Goal: Check status: Check status

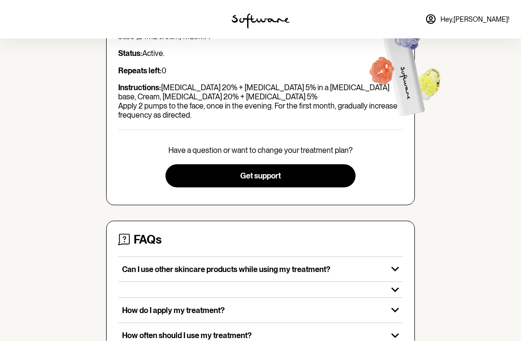
scroll to position [106, 0]
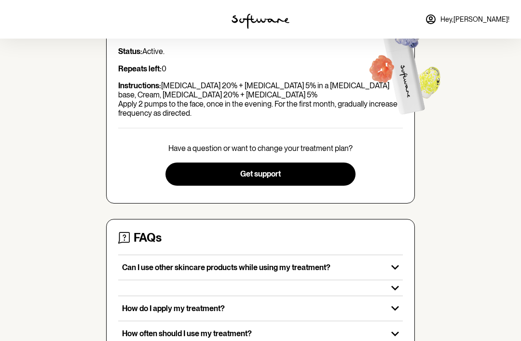
click at [393, 263] on icon "button" at bounding box center [394, 267] width 15 height 15
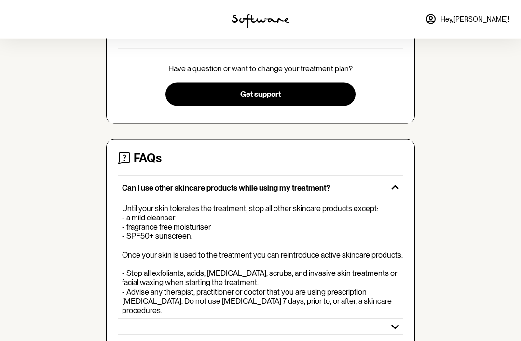
scroll to position [215, 0]
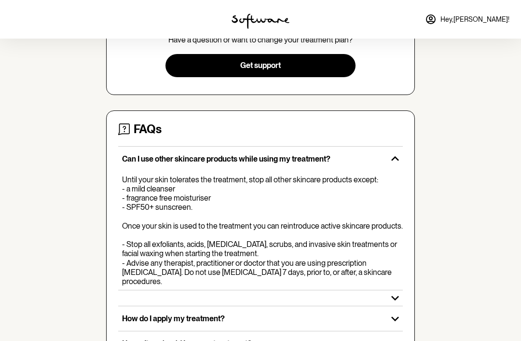
click at [389, 311] on icon "button" at bounding box center [394, 318] width 15 height 15
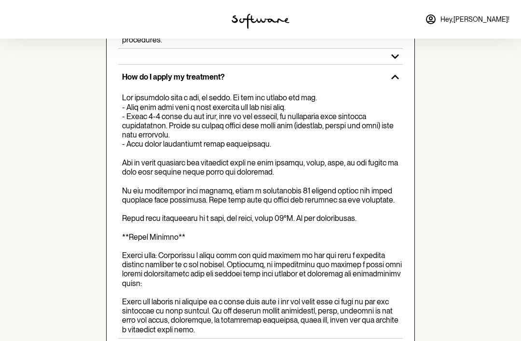
scroll to position [470, 0]
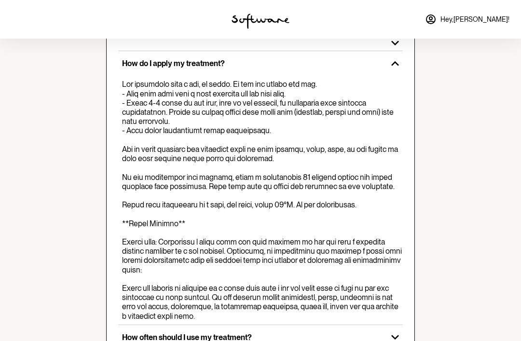
click at [392, 335] on icon "button" at bounding box center [395, 337] width 8 height 5
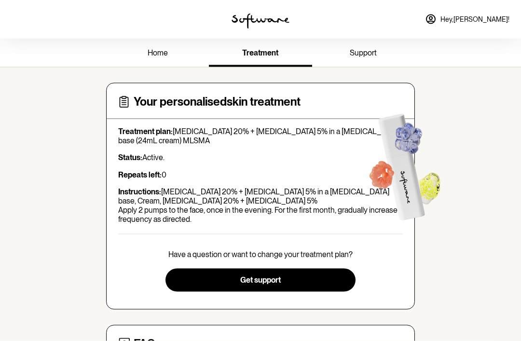
scroll to position [0, 0]
click at [482, 15] on link "Hey, [PERSON_NAME] !" at bounding box center [467, 19] width 96 height 23
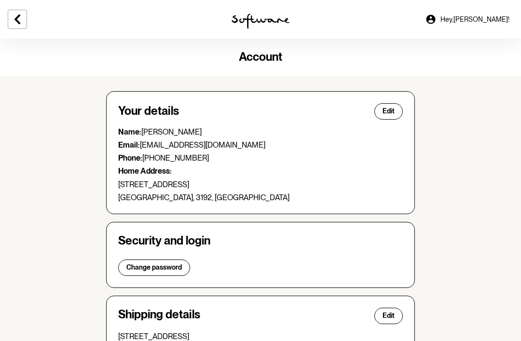
click at [262, 26] on img at bounding box center [261, 21] width 58 height 15
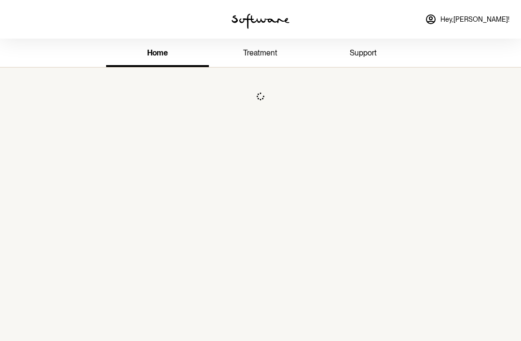
click at [269, 62] on link "treatment" at bounding box center [260, 54] width 103 height 27
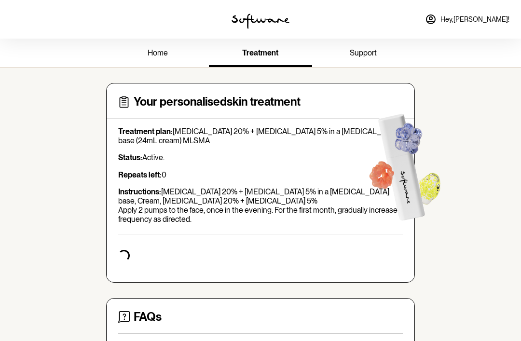
click at [156, 59] on link "home" at bounding box center [157, 54] width 103 height 27
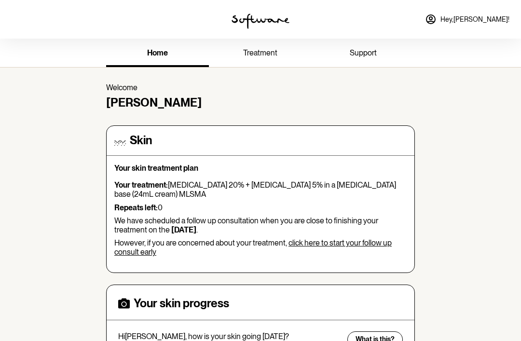
click at [491, 15] on span "Hey, [PERSON_NAME] !" at bounding box center [475, 19] width 69 height 8
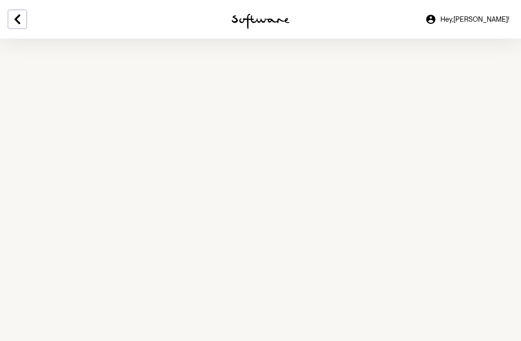
click at [437, 22] on icon at bounding box center [431, 20] width 12 height 12
click at [435, 20] on icon at bounding box center [430, 18] width 9 height 9
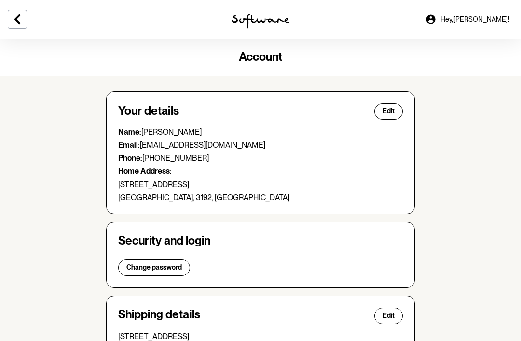
click at [18, 20] on icon at bounding box center [18, 20] width 12 height 12
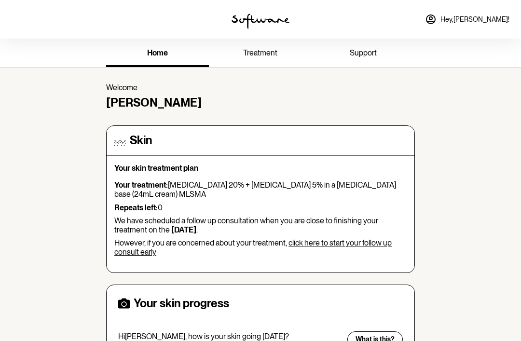
click at [363, 54] on span "support" at bounding box center [363, 52] width 27 height 9
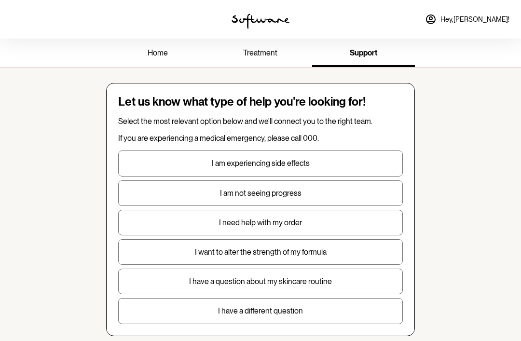
click at [271, 49] on span "treatment" at bounding box center [260, 52] width 34 height 9
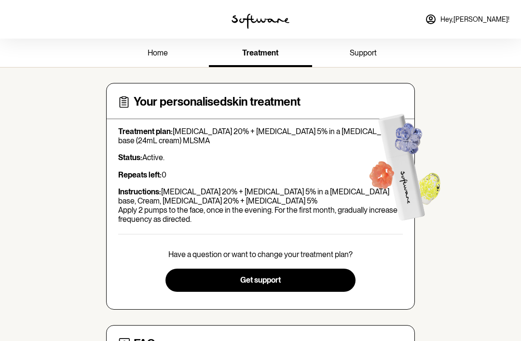
click at [160, 57] on span "home" at bounding box center [158, 52] width 20 height 9
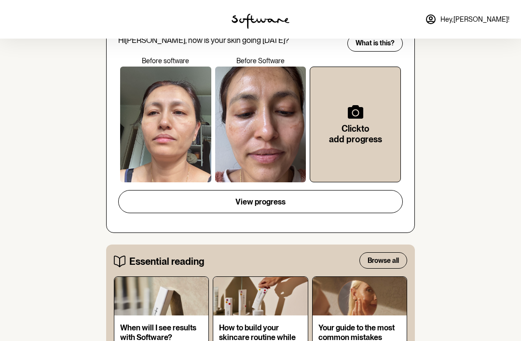
scroll to position [296, 0]
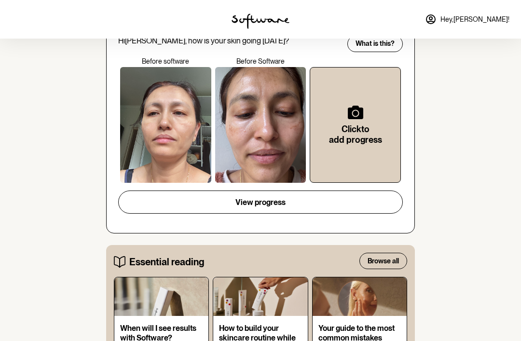
click at [322, 200] on button "View progress" at bounding box center [260, 202] width 285 height 23
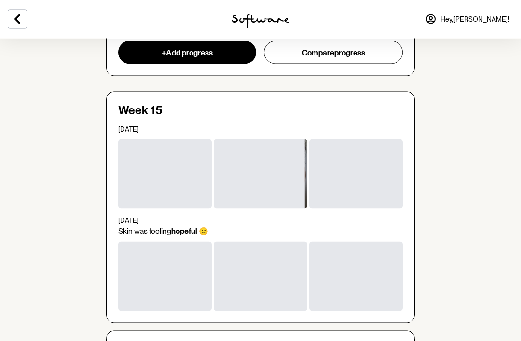
scroll to position [112, 0]
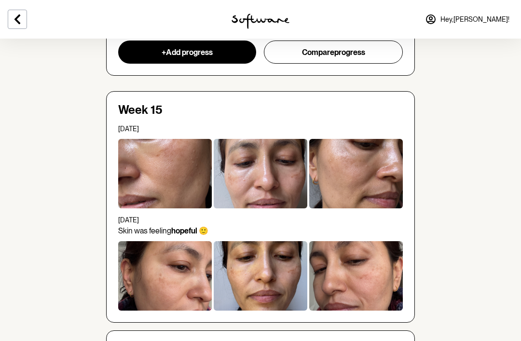
click at [170, 177] on div at bounding box center [165, 173] width 94 height 69
click at [181, 170] on div at bounding box center [165, 173] width 94 height 69
click at [353, 168] on div at bounding box center [356, 173] width 94 height 69
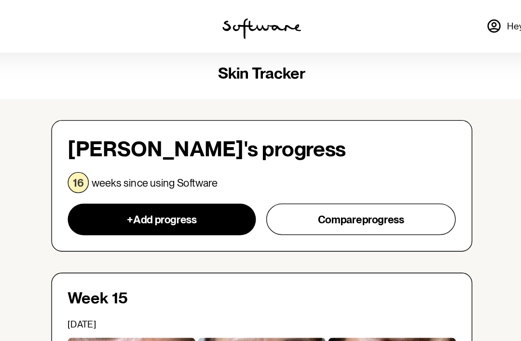
scroll to position [0, 0]
